Goal: Task Accomplishment & Management: Manage account settings

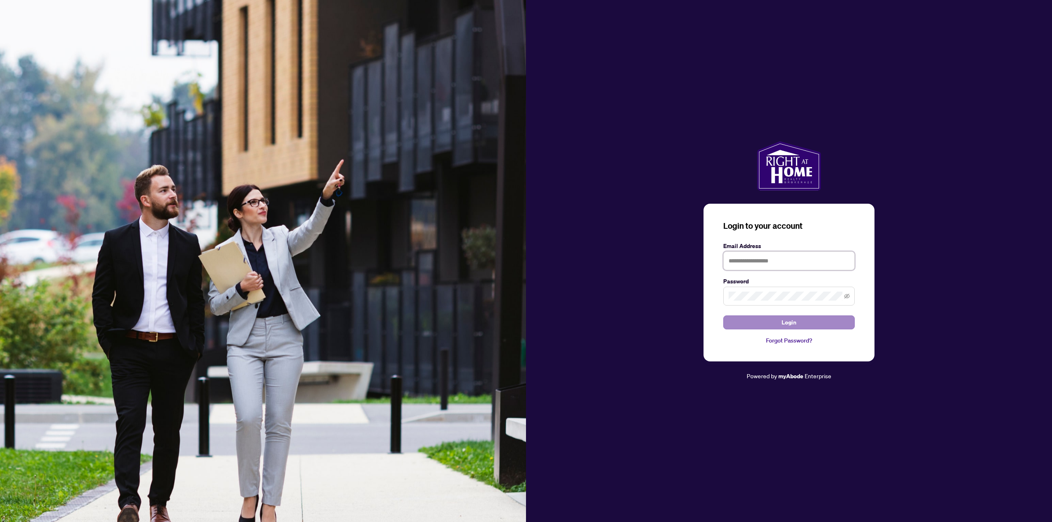
type input "**********"
click at [802, 320] on button "Login" at bounding box center [788, 323] width 131 height 14
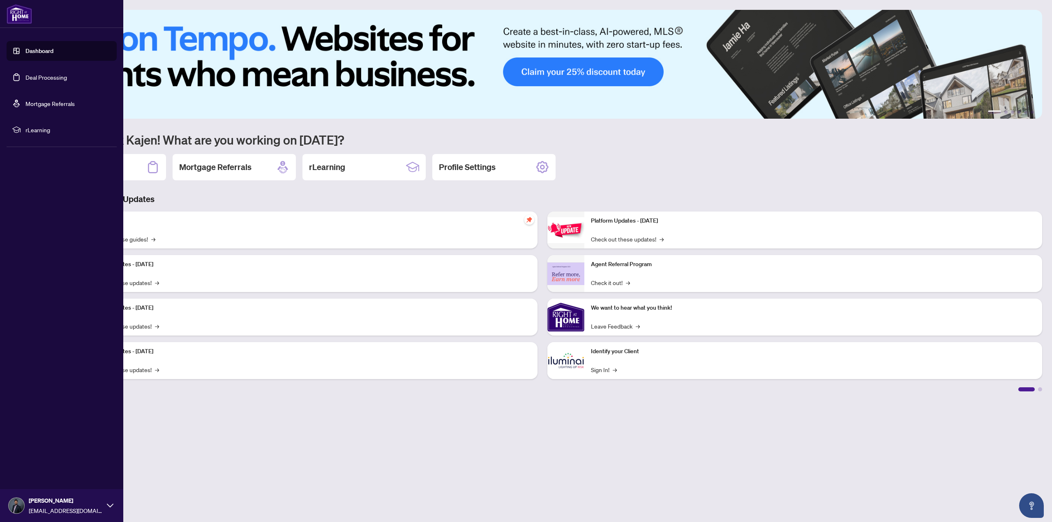
click at [46, 78] on link "Deal Processing" at bounding box center [46, 77] width 42 height 7
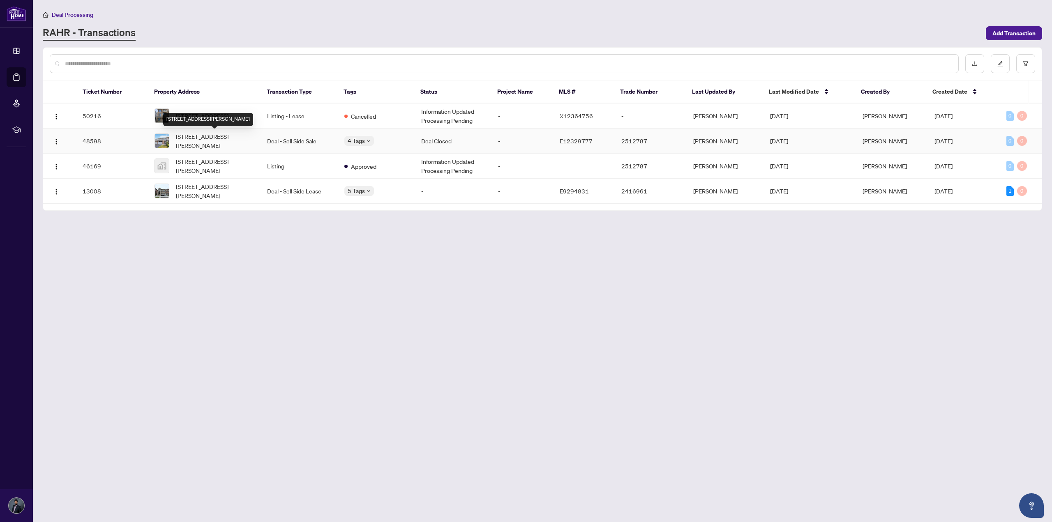
click at [226, 135] on span "[STREET_ADDRESS][PERSON_NAME]" at bounding box center [215, 141] width 78 height 18
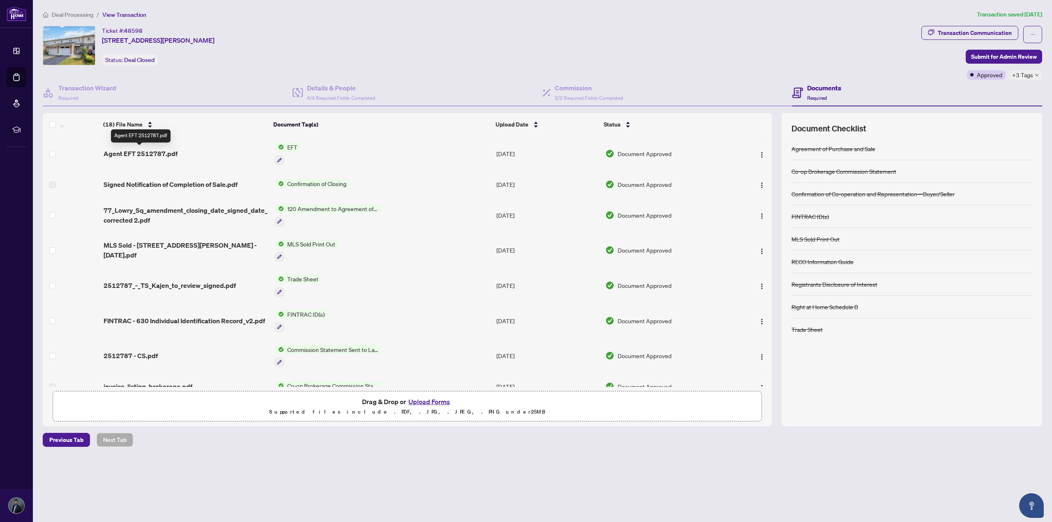
click at [165, 152] on span "Agent EFT 2512787.pdf" at bounding box center [141, 154] width 74 height 10
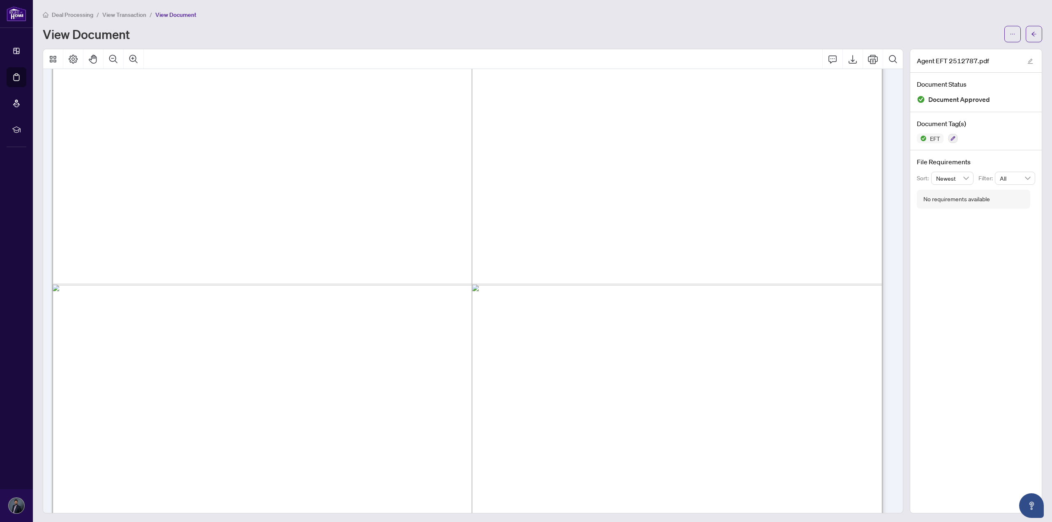
scroll to position [654, 0]
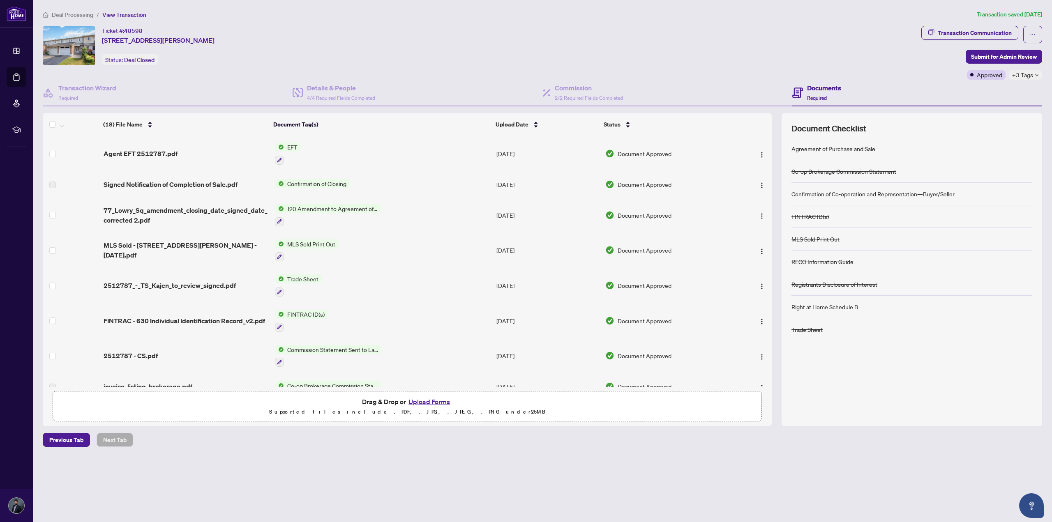
click at [157, 193] on td "Signed Notification of Completion of Sale.pdf" at bounding box center [185, 184] width 171 height 26
click at [159, 184] on span "Signed Notification of Completion of Sale.pdf" at bounding box center [171, 185] width 134 height 10
click at [150, 182] on span "Signed Notification of Completion of Sale.pdf" at bounding box center [171, 185] width 134 height 10
click at [147, 281] on span "2512787_-_TS_Kajen_to_review_signed.pdf" at bounding box center [170, 286] width 132 height 10
